Goal: Transaction & Acquisition: Purchase product/service

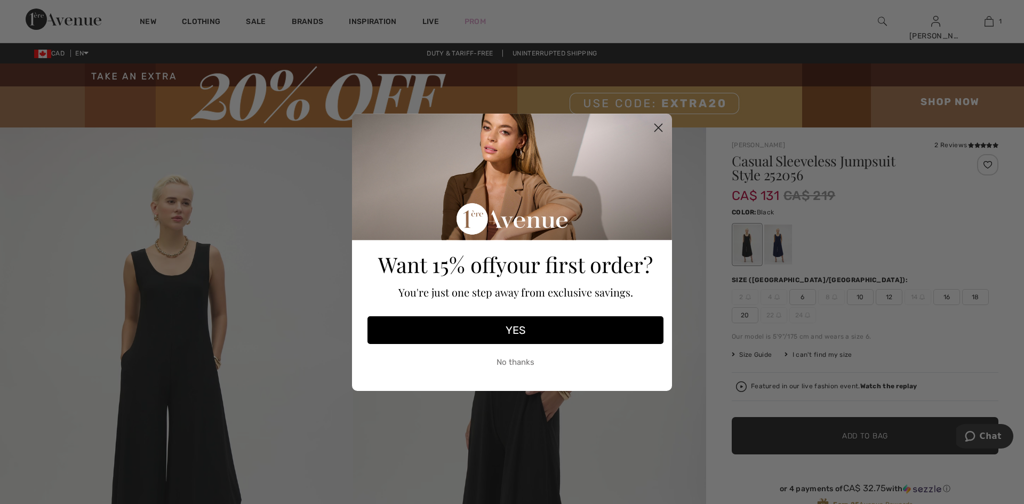
click at [659, 125] on circle "Close dialog" at bounding box center [659, 127] width 18 height 18
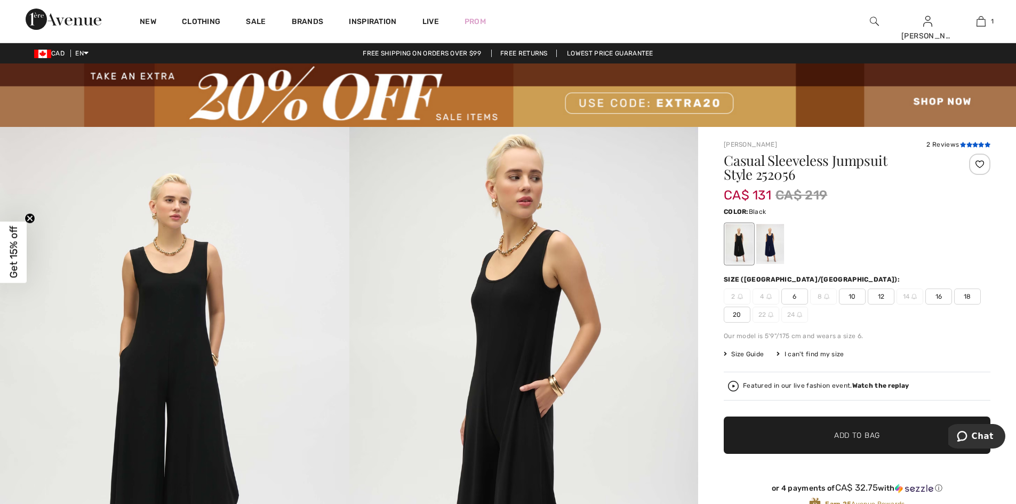
click at [968, 145] on icon at bounding box center [969, 144] width 6 height 5
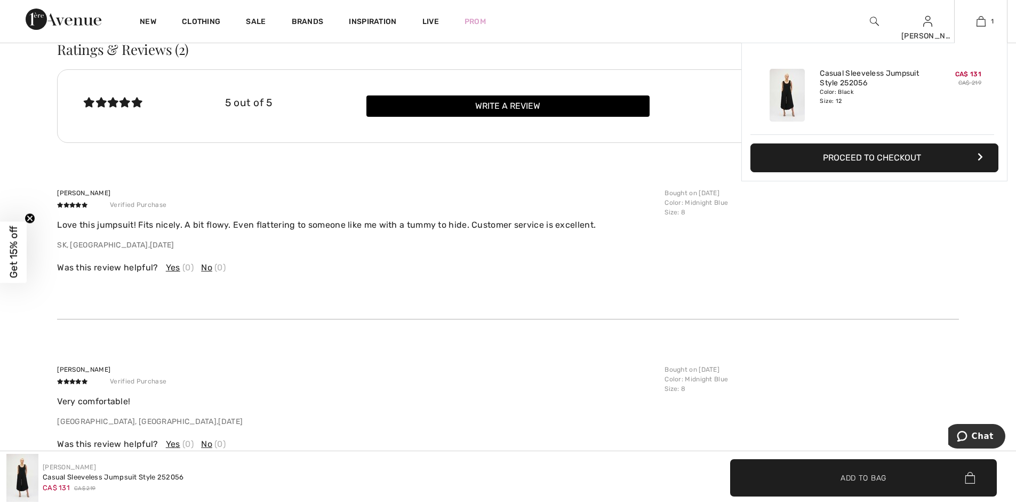
click at [881, 156] on button "Proceed to Checkout" at bounding box center [874, 157] width 248 height 29
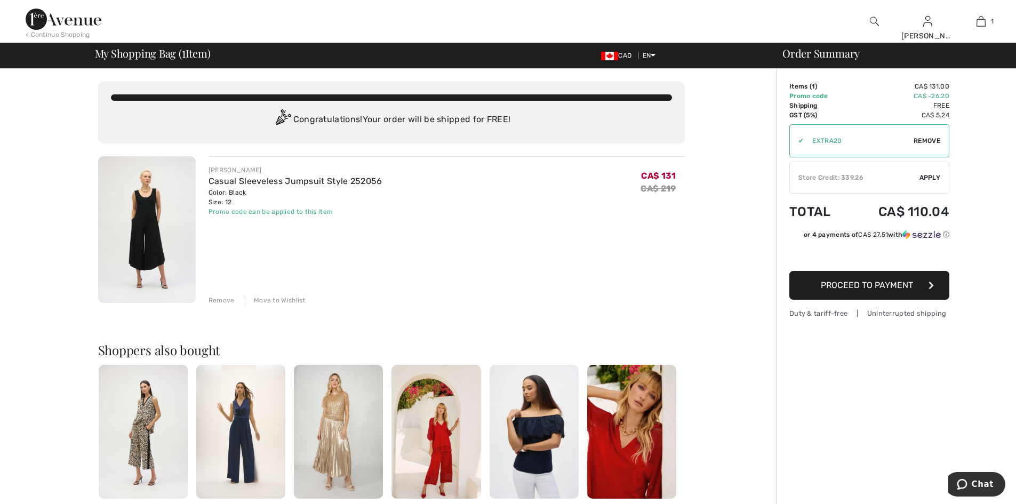
click at [856, 286] on span "Proceed to Payment" at bounding box center [867, 285] width 92 height 10
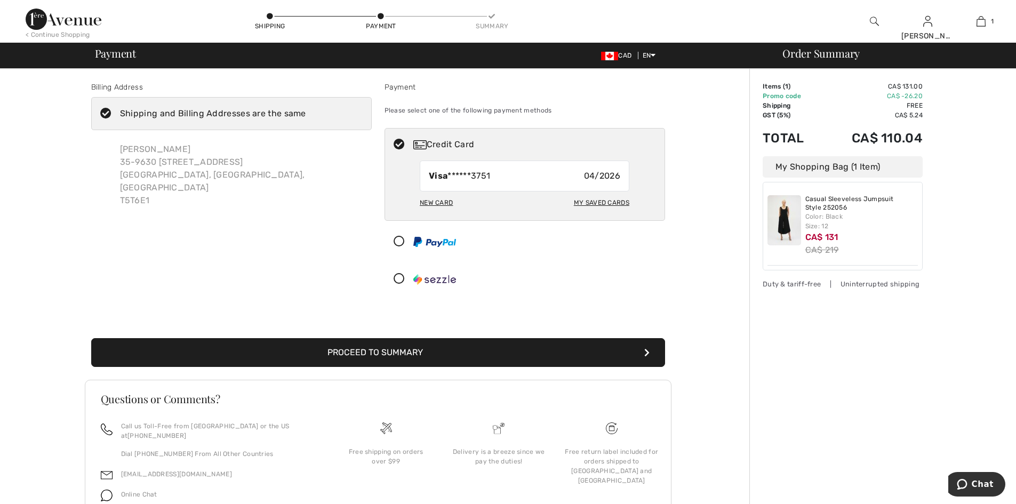
click at [444, 199] on div "New Card" at bounding box center [436, 203] width 33 height 18
radio input "true"
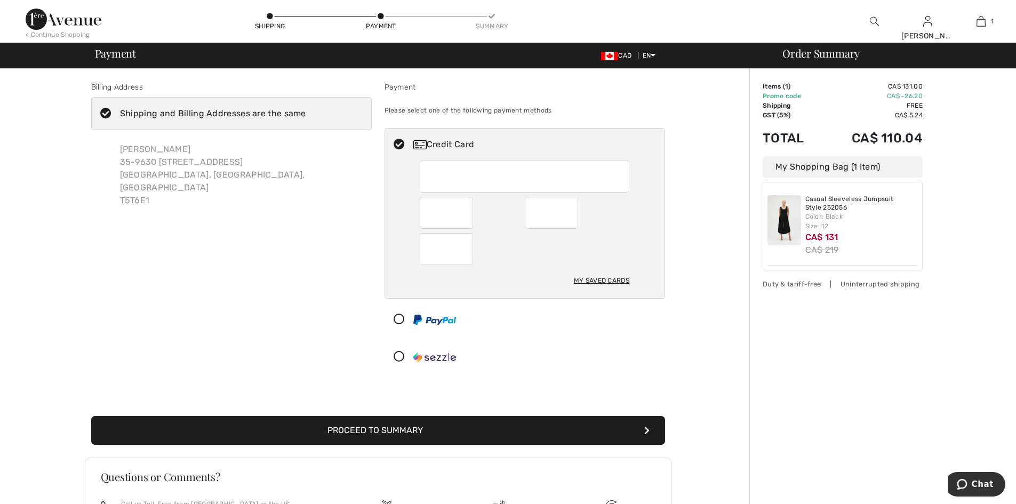
click at [434, 427] on button "Proceed to Summary" at bounding box center [378, 430] width 574 height 29
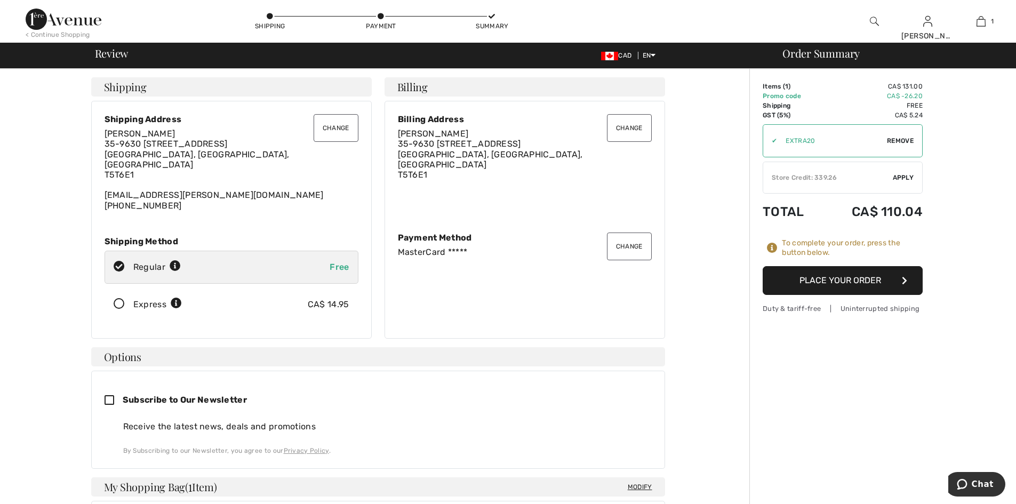
click at [830, 280] on button "Place Your Order" at bounding box center [843, 280] width 160 height 29
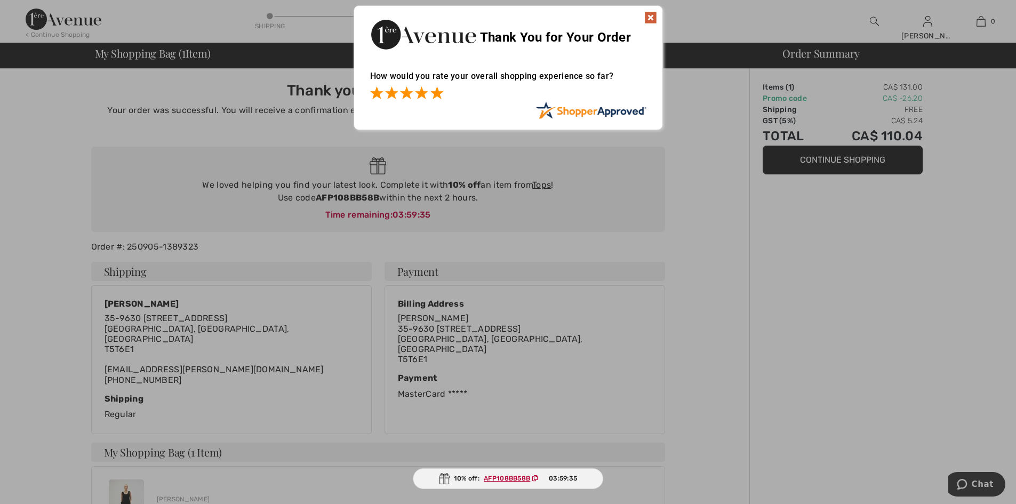
click at [433, 93] on span at bounding box center [436, 92] width 13 height 13
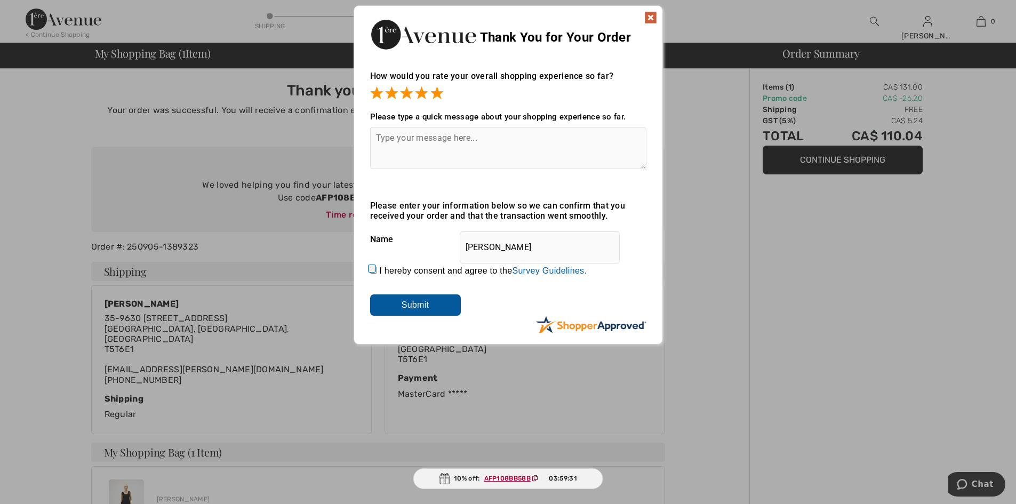
drag, startPoint x: 372, startPoint y: 266, endPoint x: 389, endPoint y: 281, distance: 22.7
click at [373, 267] on input "I hereby consent and agree to the By submitting a review, you grant permission …" at bounding box center [373, 270] width 7 height 7
checkbox input "true"
click at [413, 303] on input "Submit" at bounding box center [415, 304] width 91 height 21
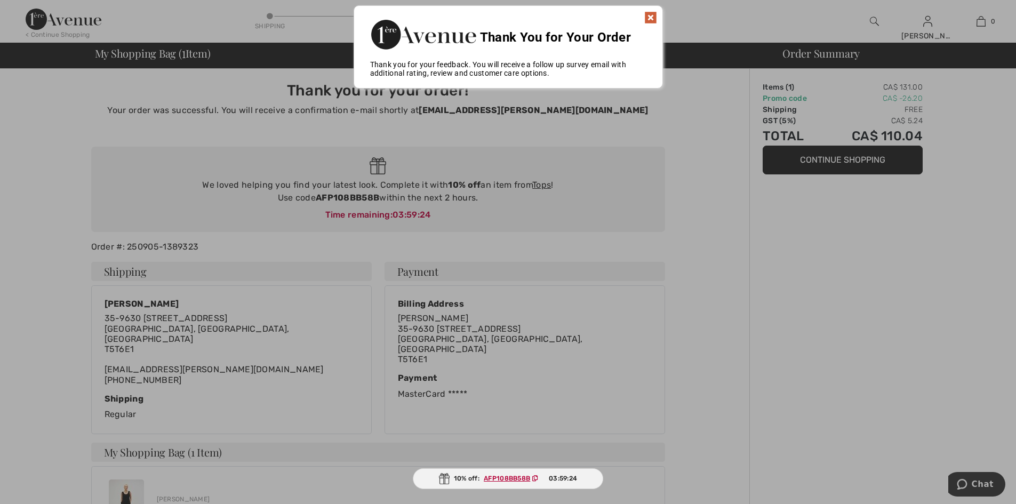
click at [651, 14] on img at bounding box center [650, 17] width 13 height 13
